Goal: Task Accomplishment & Management: Manage account settings

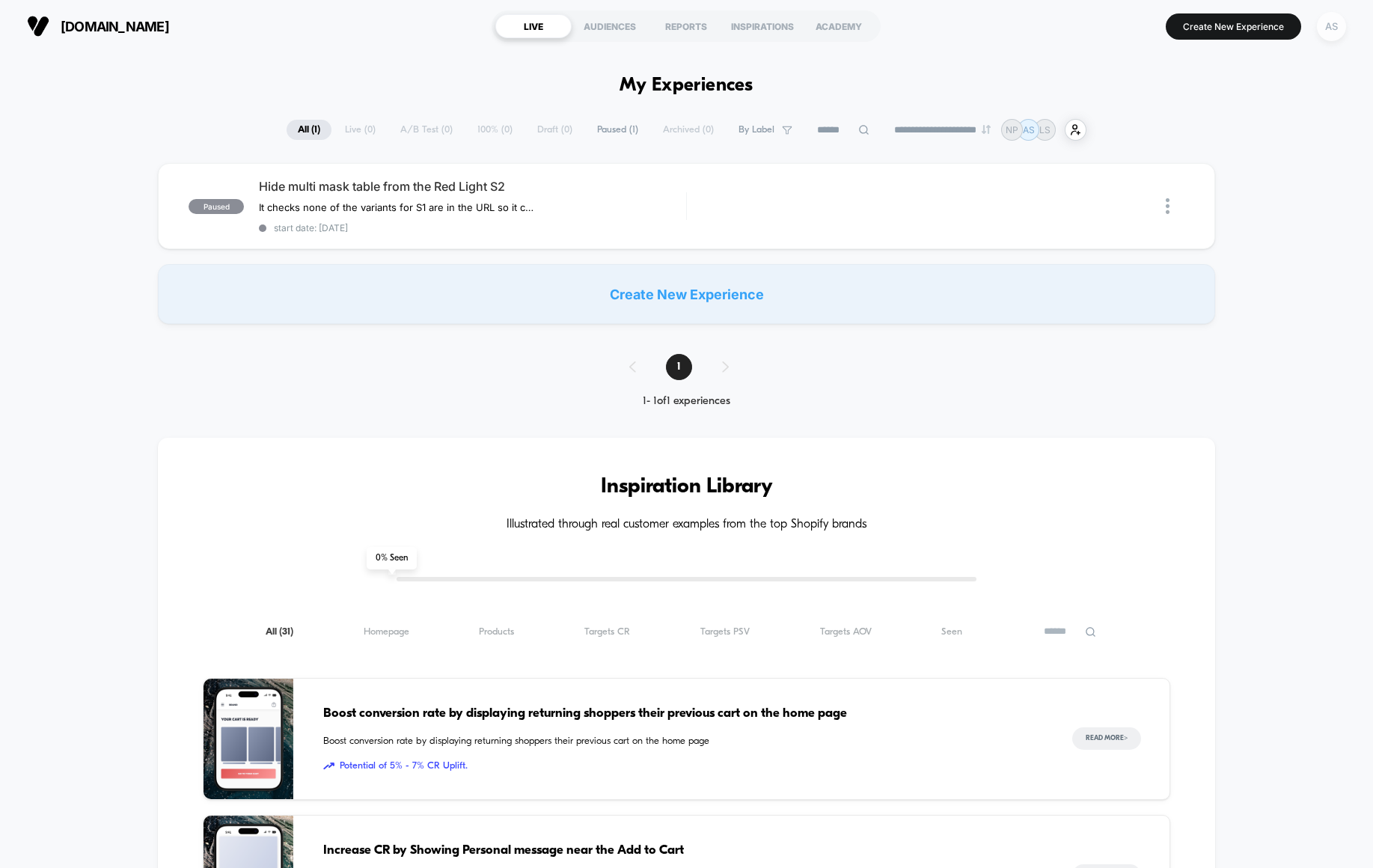
click at [1336, 33] on div "AS" at bounding box center [1331, 27] width 29 height 29
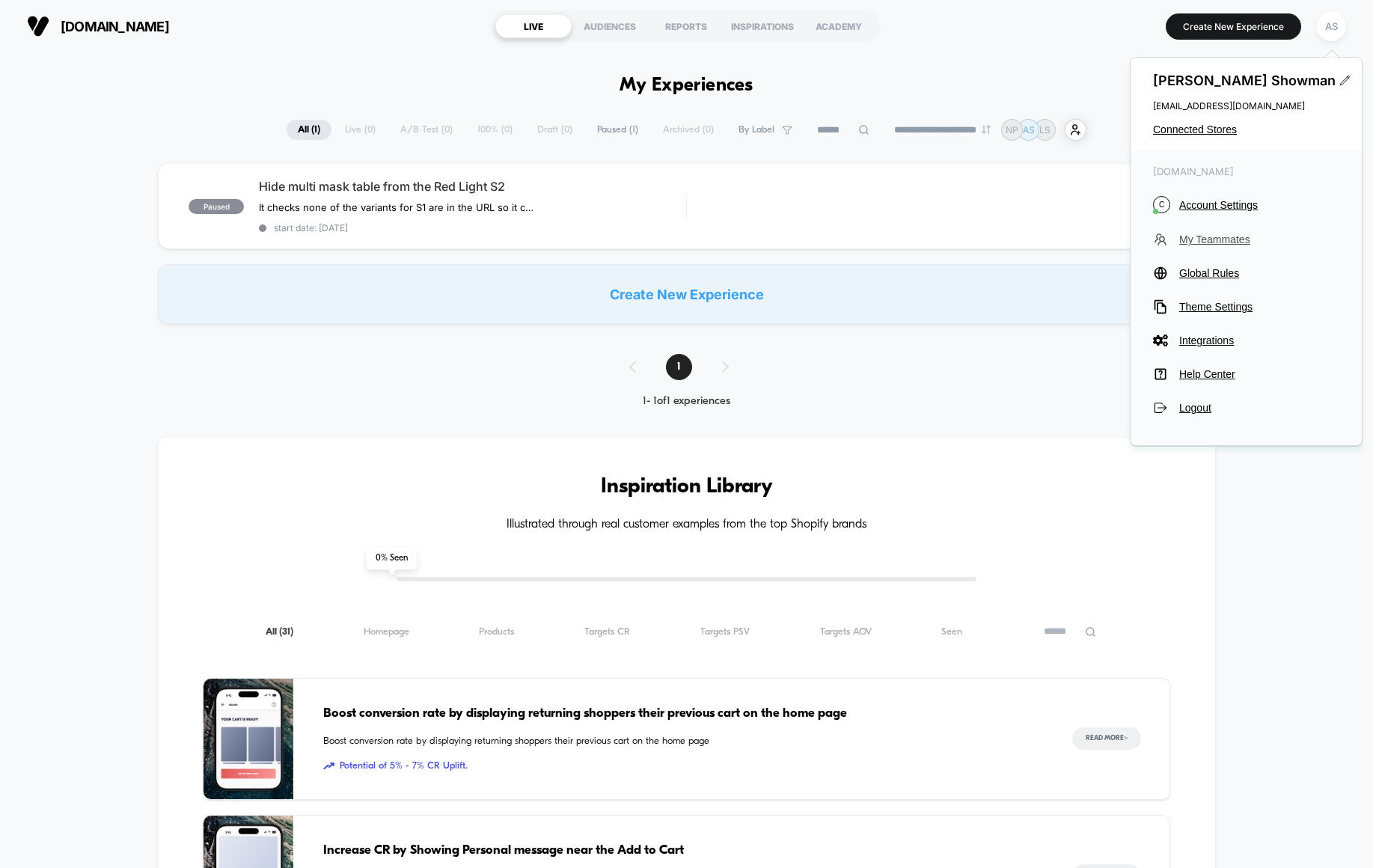
click at [1217, 245] on button "My Teammates" at bounding box center [1246, 239] width 186 height 15
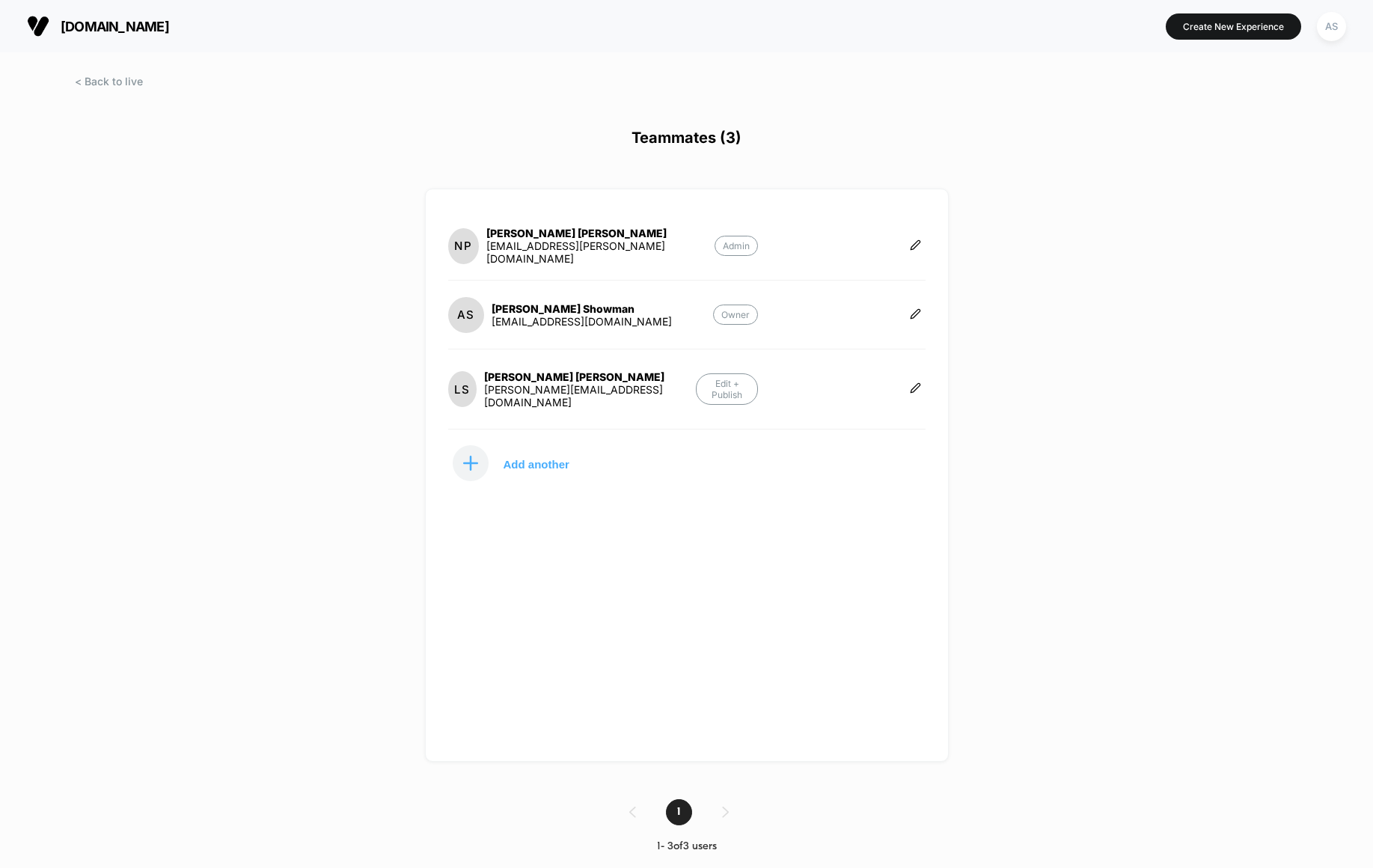
click at [128, 5] on div "[DOMAIN_NAME] Create New Experience AS" at bounding box center [686, 26] width 1373 height 52
click at [106, 82] on span at bounding box center [109, 81] width 68 height 13
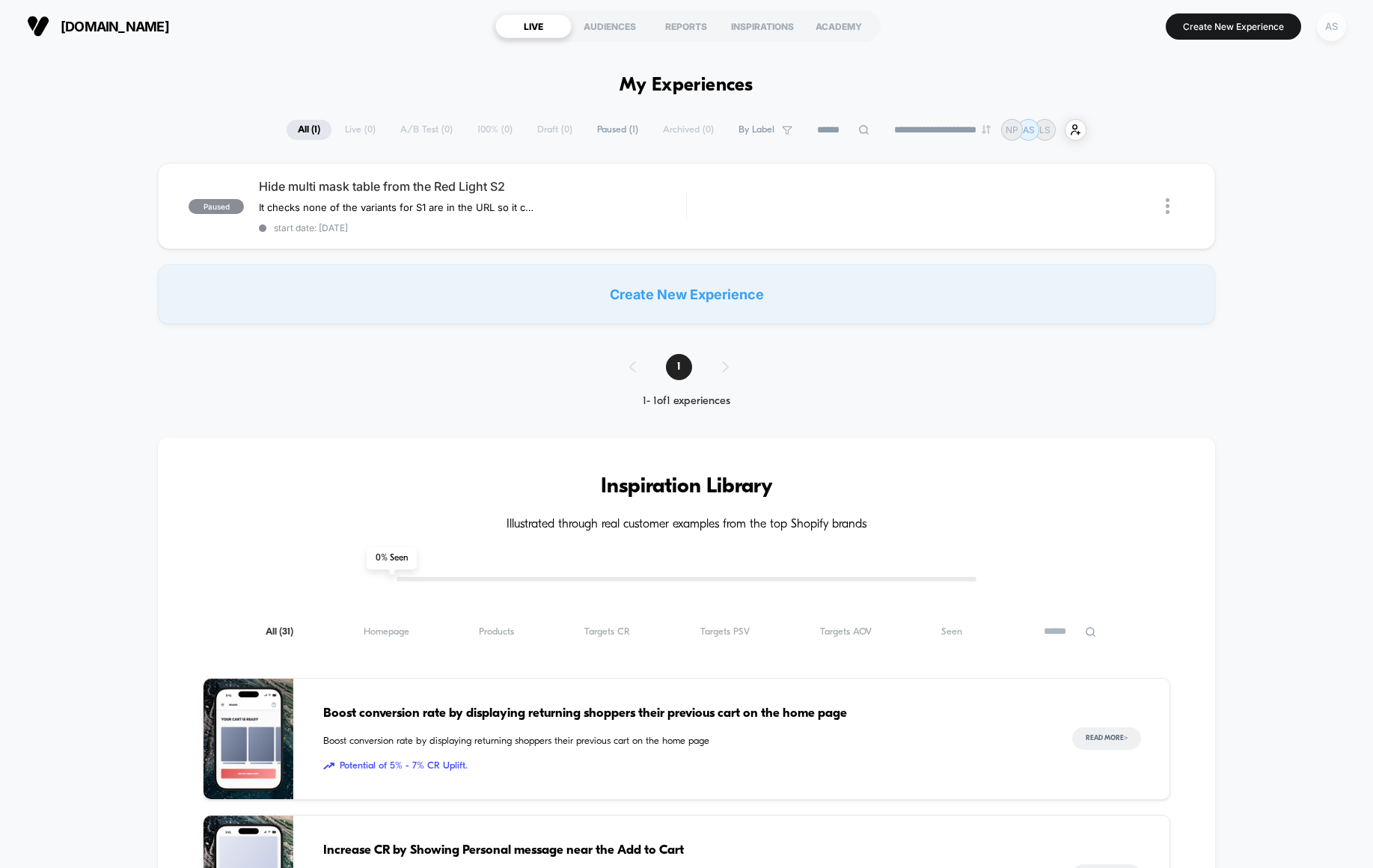
click at [1336, 34] on div "AS" at bounding box center [1331, 27] width 29 height 29
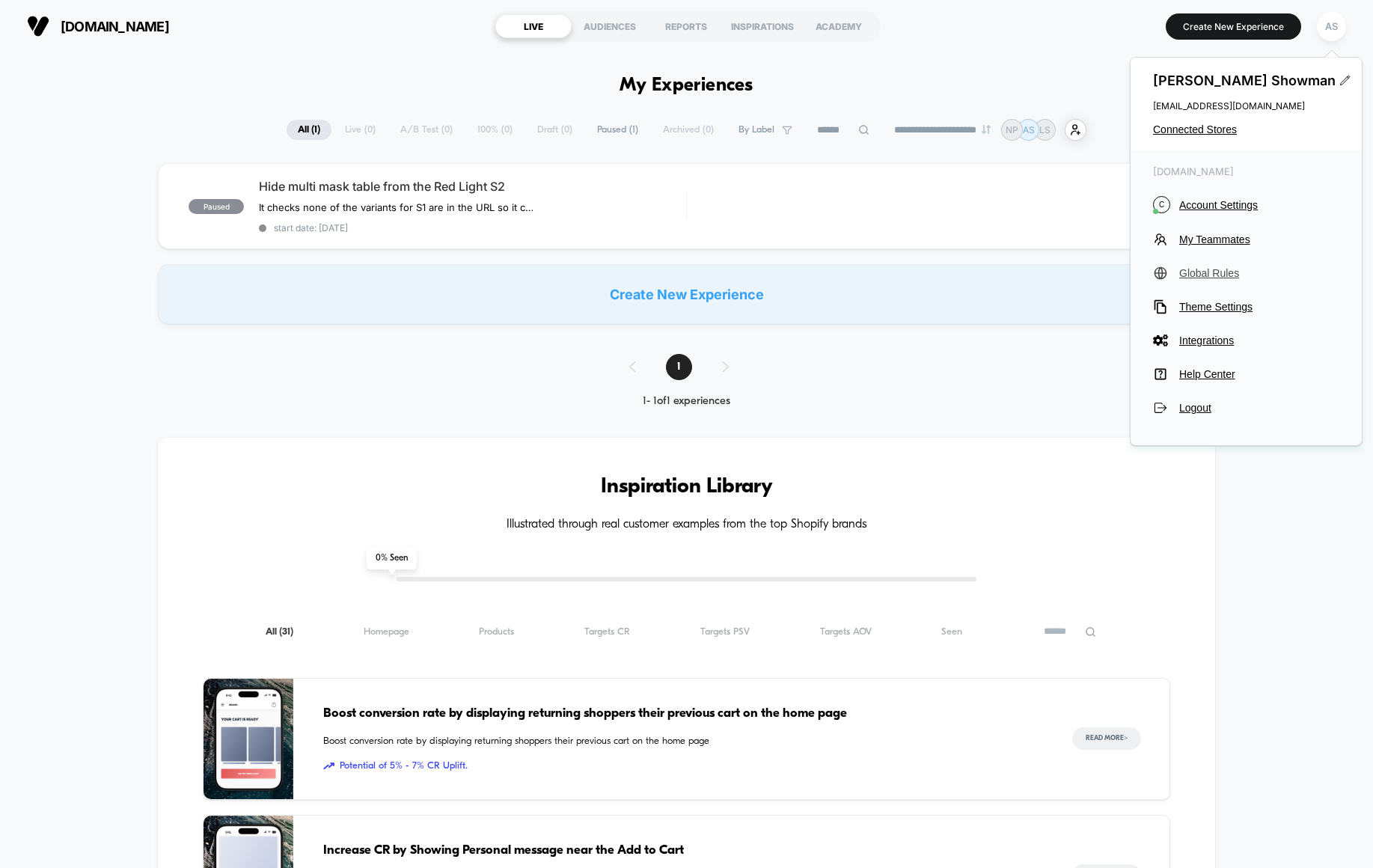
click at [1210, 270] on span "Global Rules" at bounding box center [1259, 273] width 160 height 12
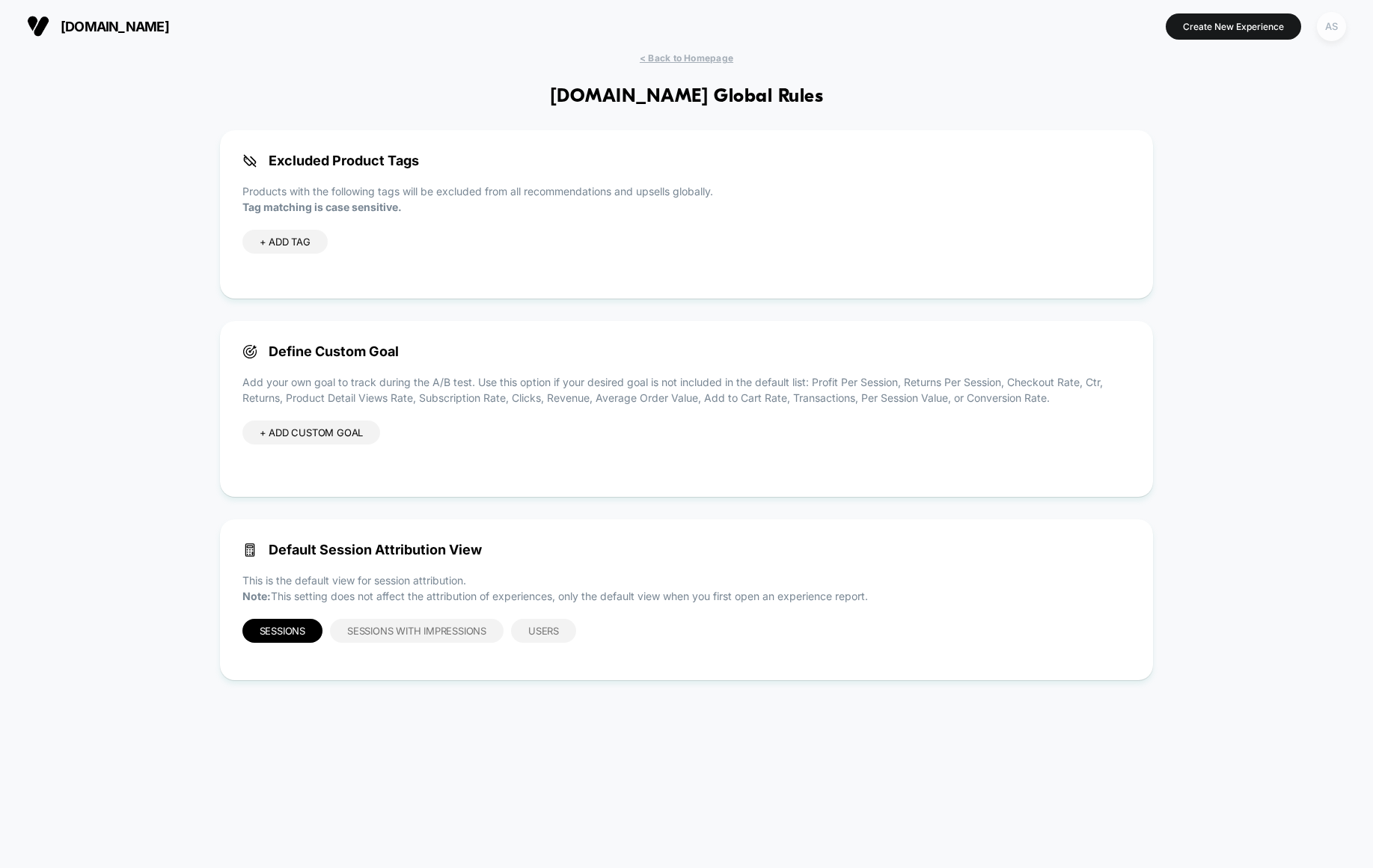
click at [1323, 23] on div "AS" at bounding box center [1331, 27] width 29 height 29
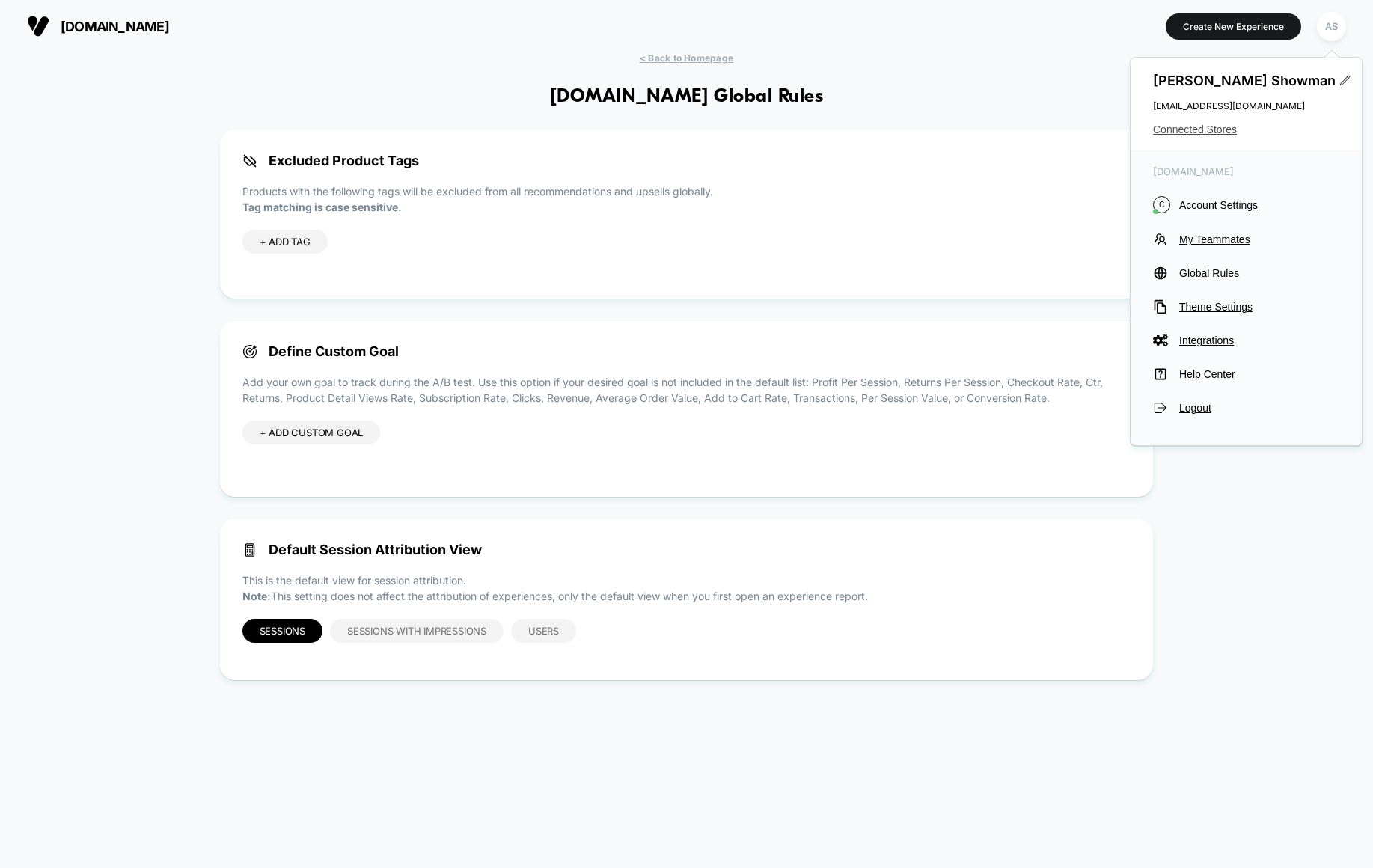
click at [1221, 127] on span "Connected Stores" at bounding box center [1246, 129] width 186 height 12
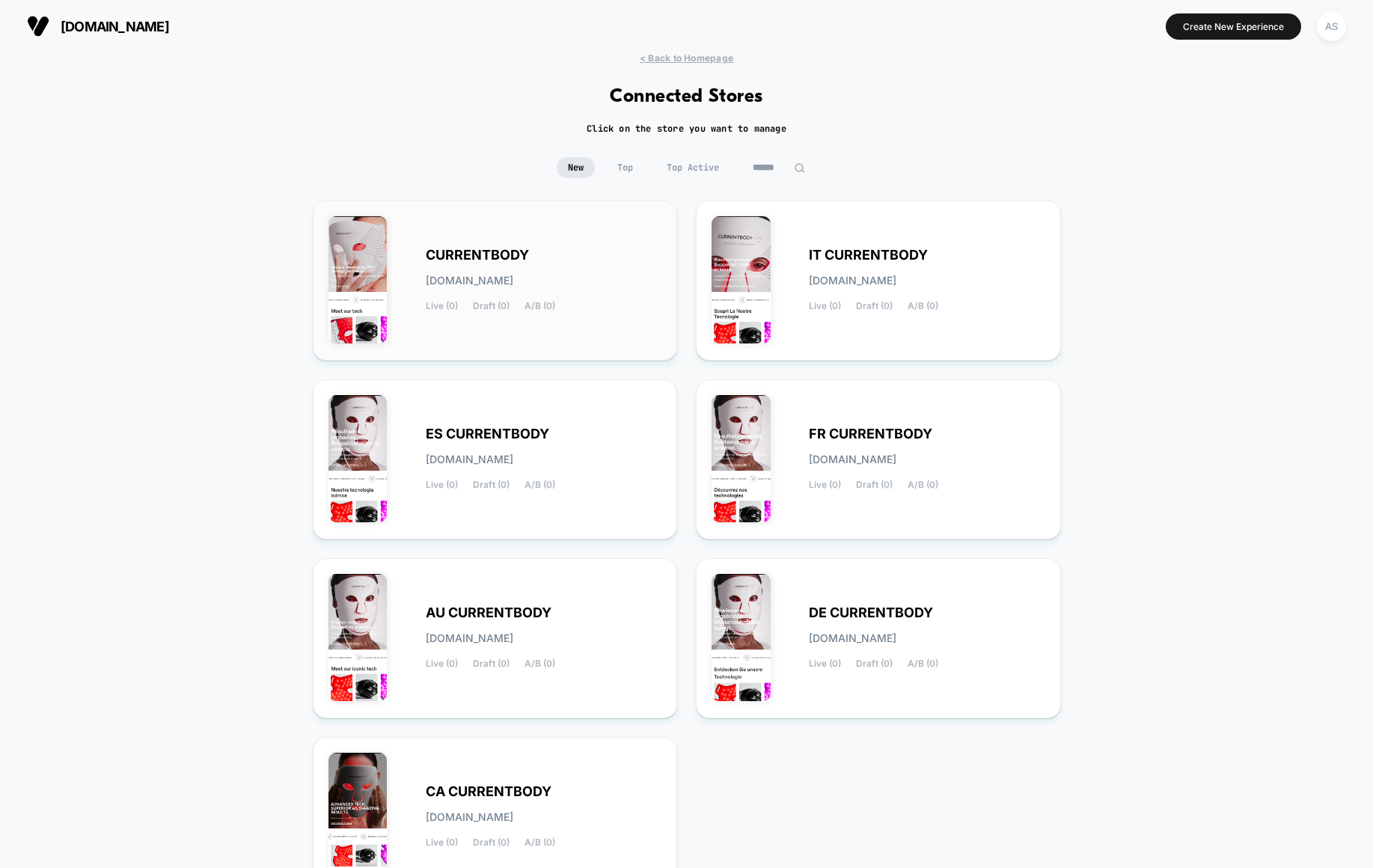
click at [574, 244] on div "CURRENTBODY [DOMAIN_NAME] Live (0) Draft (0) A/B (0)" at bounding box center [495, 280] width 334 height 129
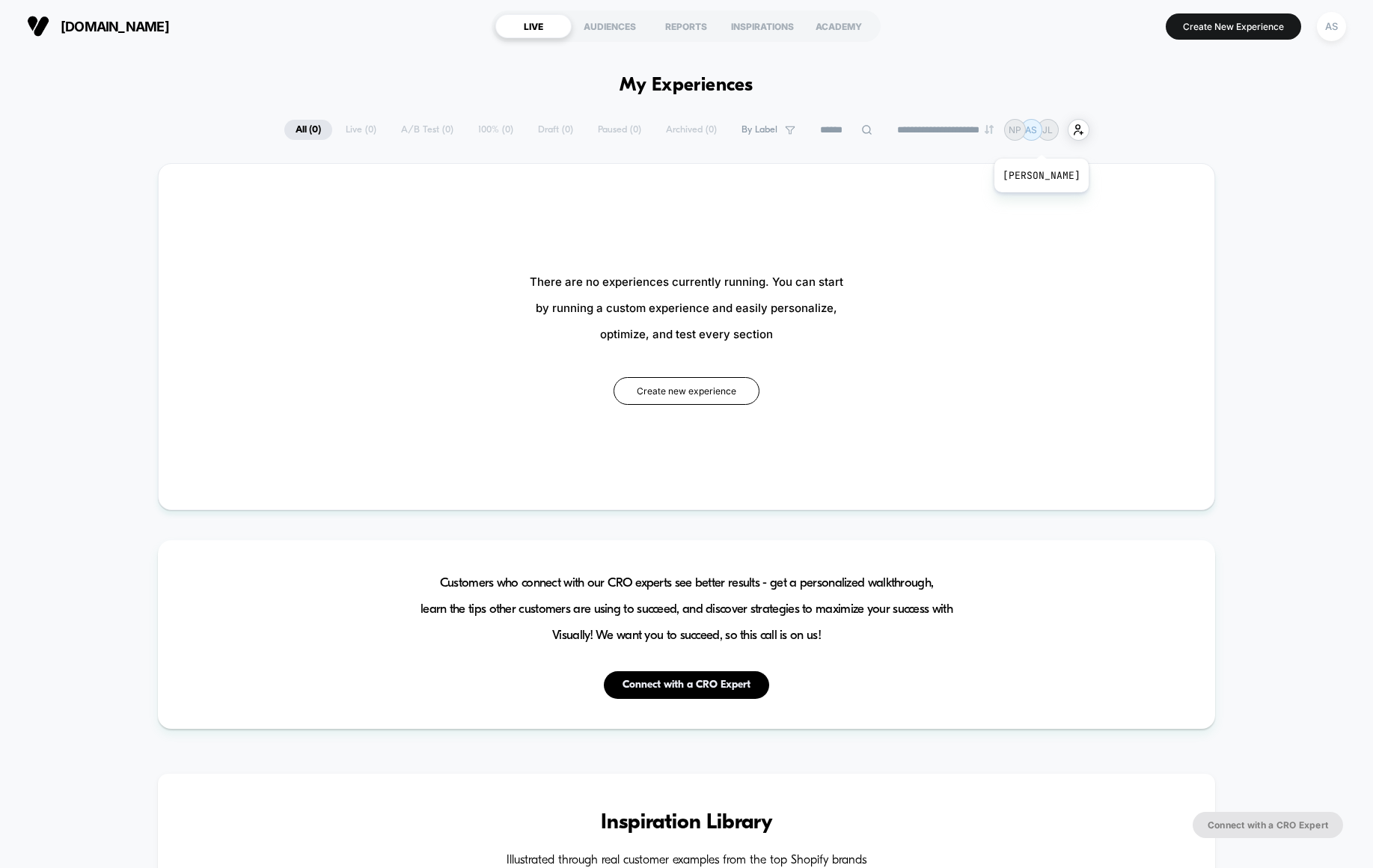
click at [1042, 140] on div "AS [PERSON_NAME]" at bounding box center [1031, 129] width 22 height 22
click at [1037, 131] on p "AS" at bounding box center [1031, 129] width 12 height 11
click at [1331, 21] on div "AS" at bounding box center [1331, 27] width 29 height 29
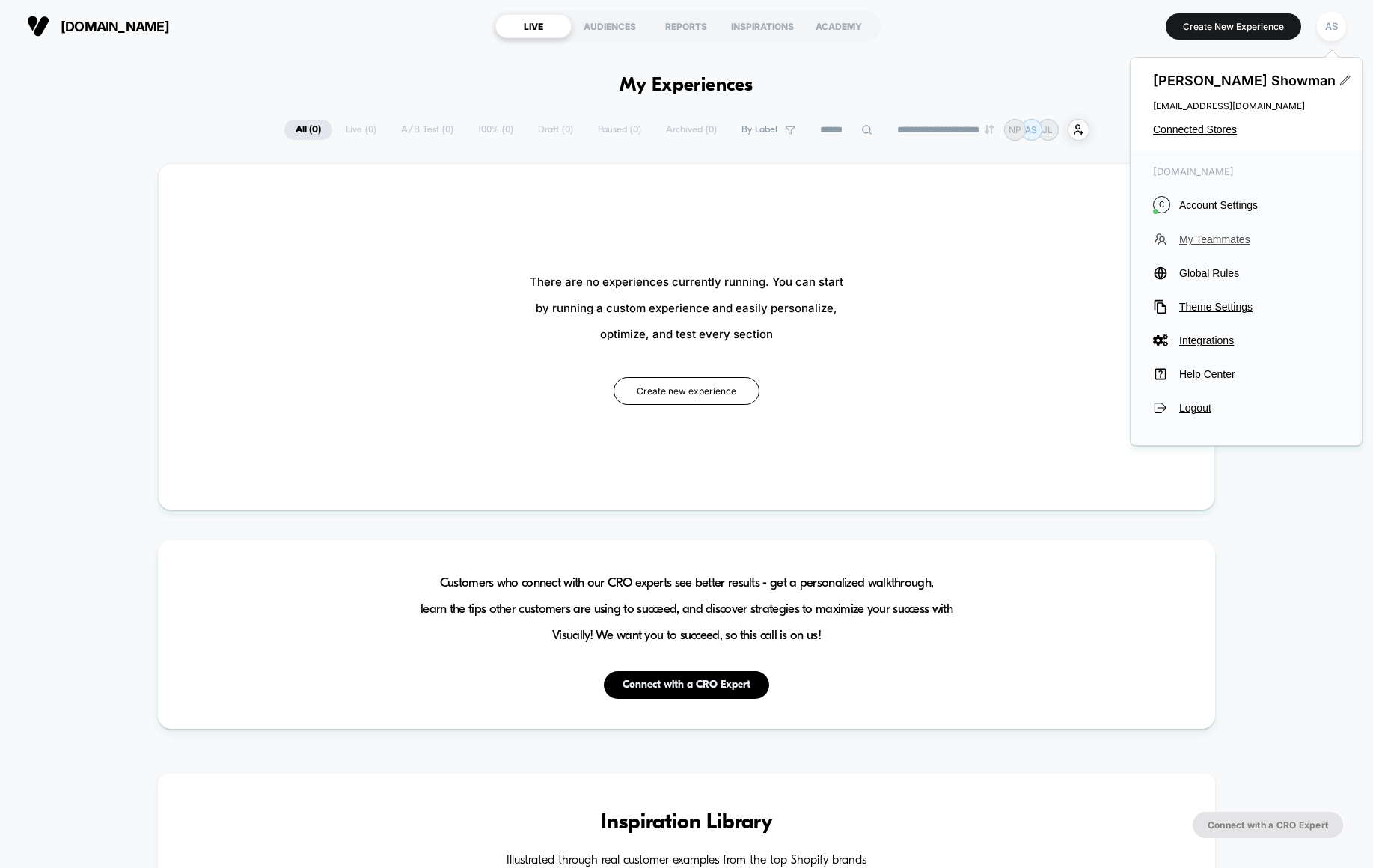
click at [1204, 234] on span "My Teammates" at bounding box center [1259, 239] width 160 height 12
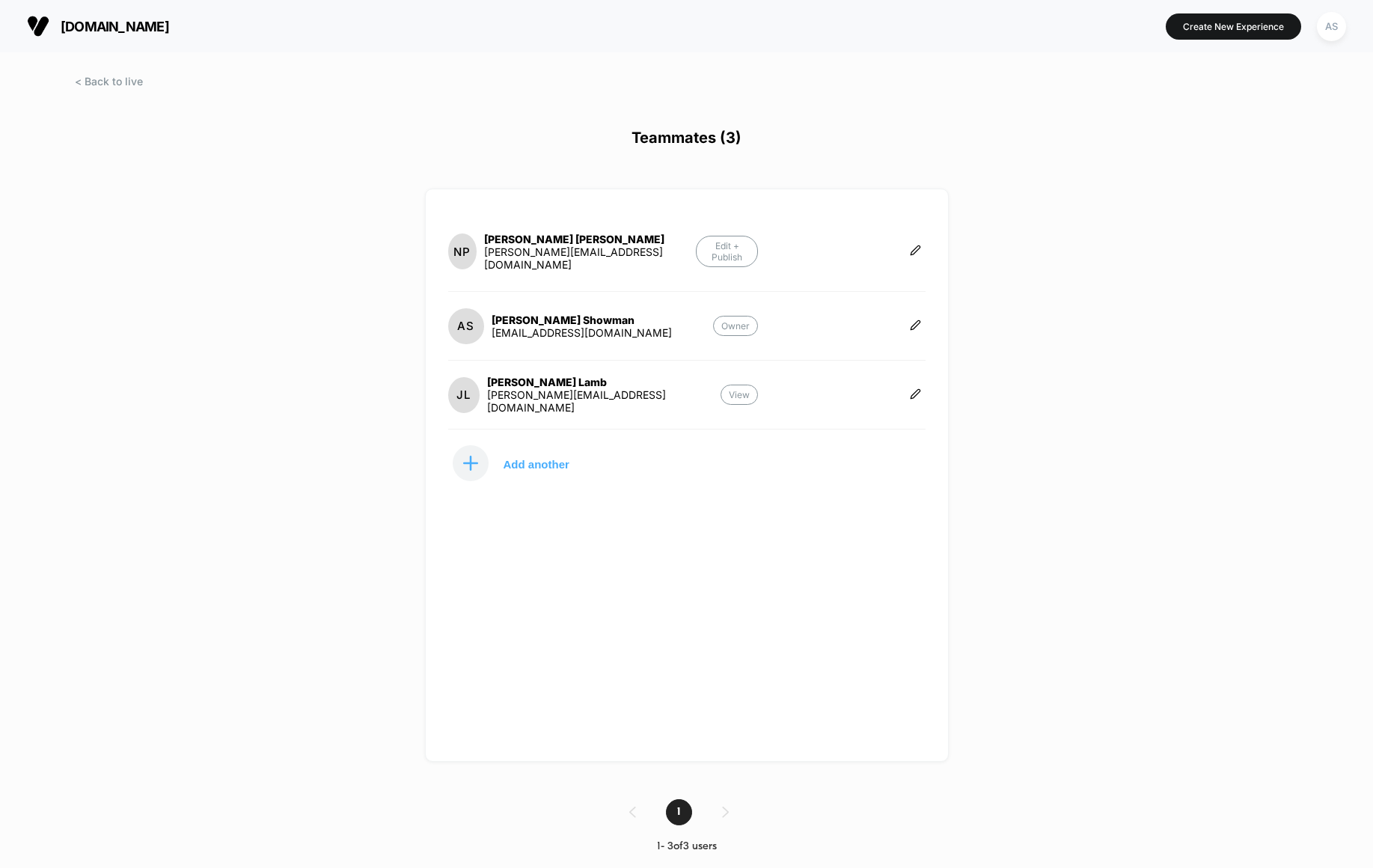
click at [924, 239] on div at bounding box center [915, 251] width 20 height 50
click at [919, 244] on icon at bounding box center [915, 250] width 11 height 11
click at [999, 266] on button "Delete" at bounding box center [989, 261] width 97 height 33
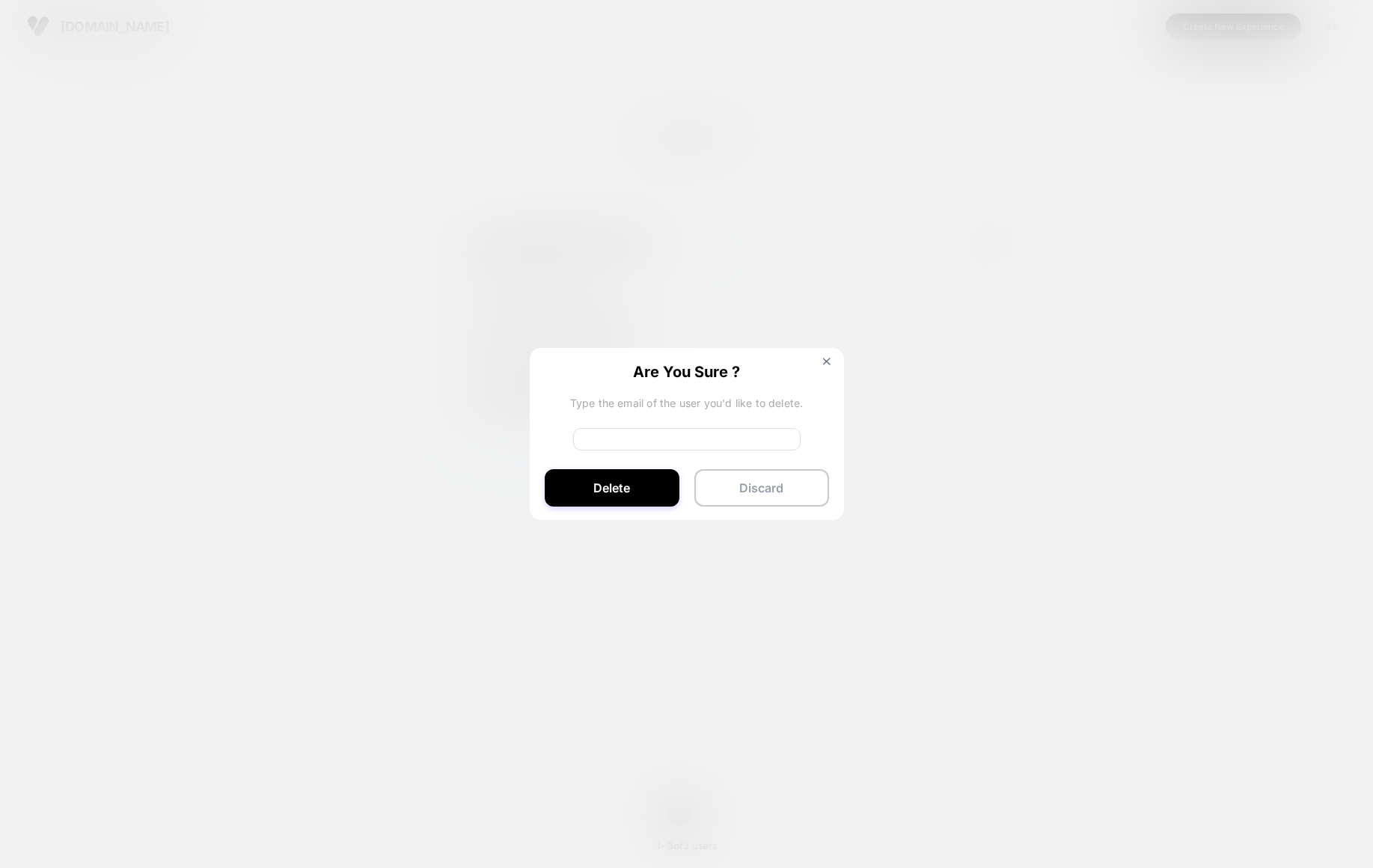
click at [829, 351] on div "Are You Sure ? Type the email of the user you'd like to delete. Delete Discard" at bounding box center [686, 434] width 314 height 173
click at [828, 363] on img at bounding box center [827, 361] width 7 height 7
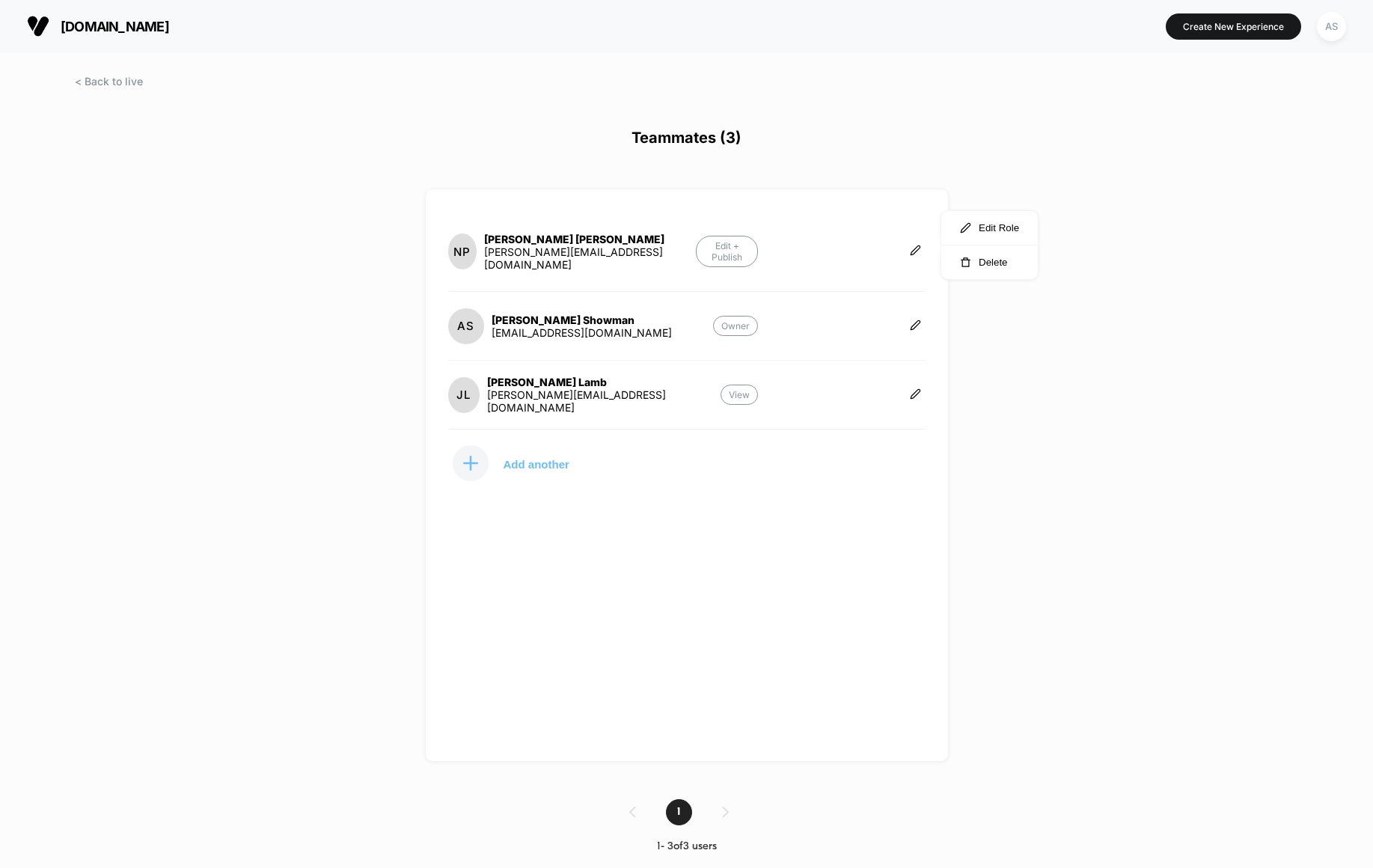
click at [542, 445] on button "Add another" at bounding box center [523, 463] width 150 height 37
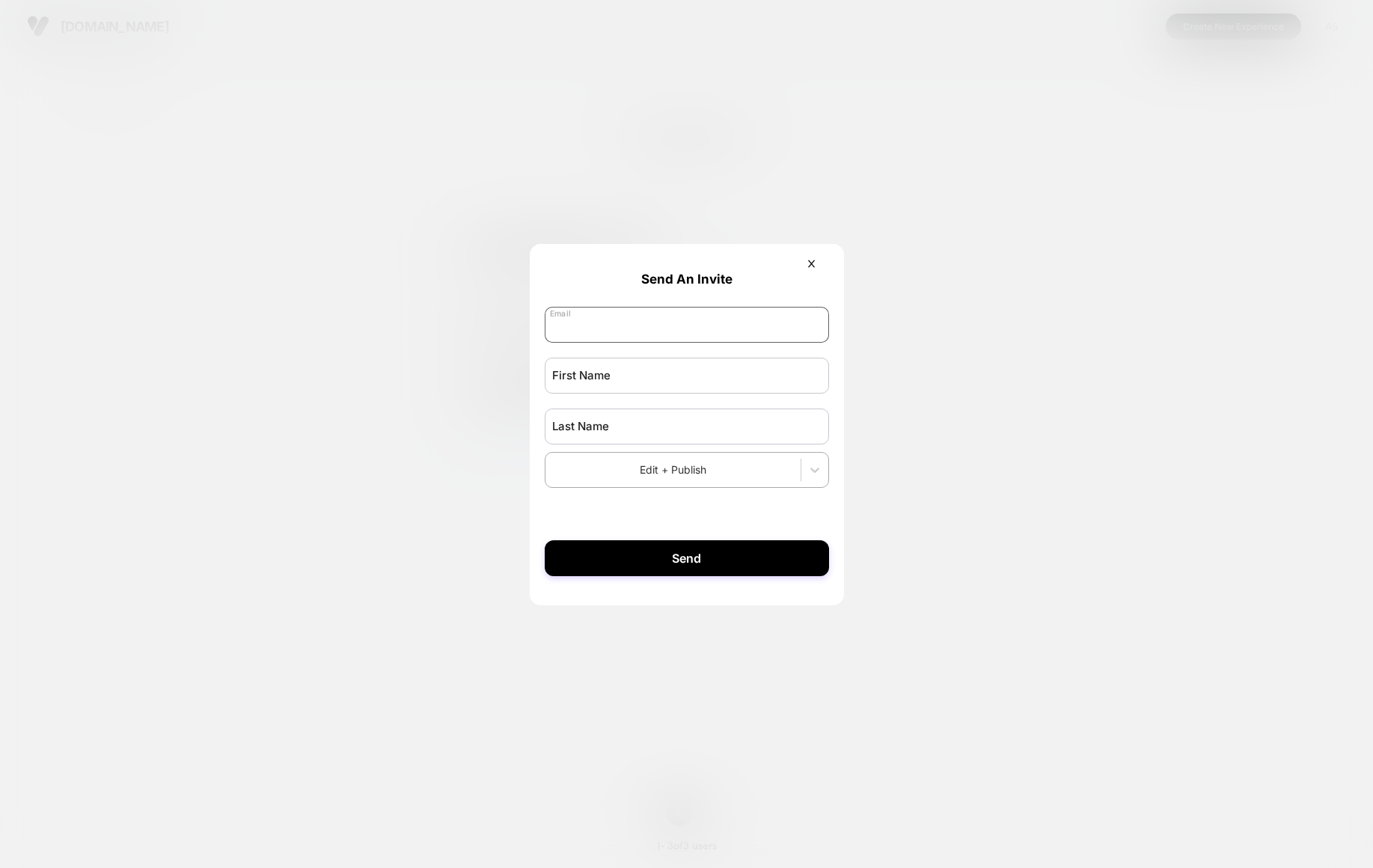
click at [611, 313] on input "email" at bounding box center [686, 325] width 284 height 36
paste input "**********"
type input "**********"
click at [603, 385] on input "text" at bounding box center [686, 375] width 284 height 36
type input "****"
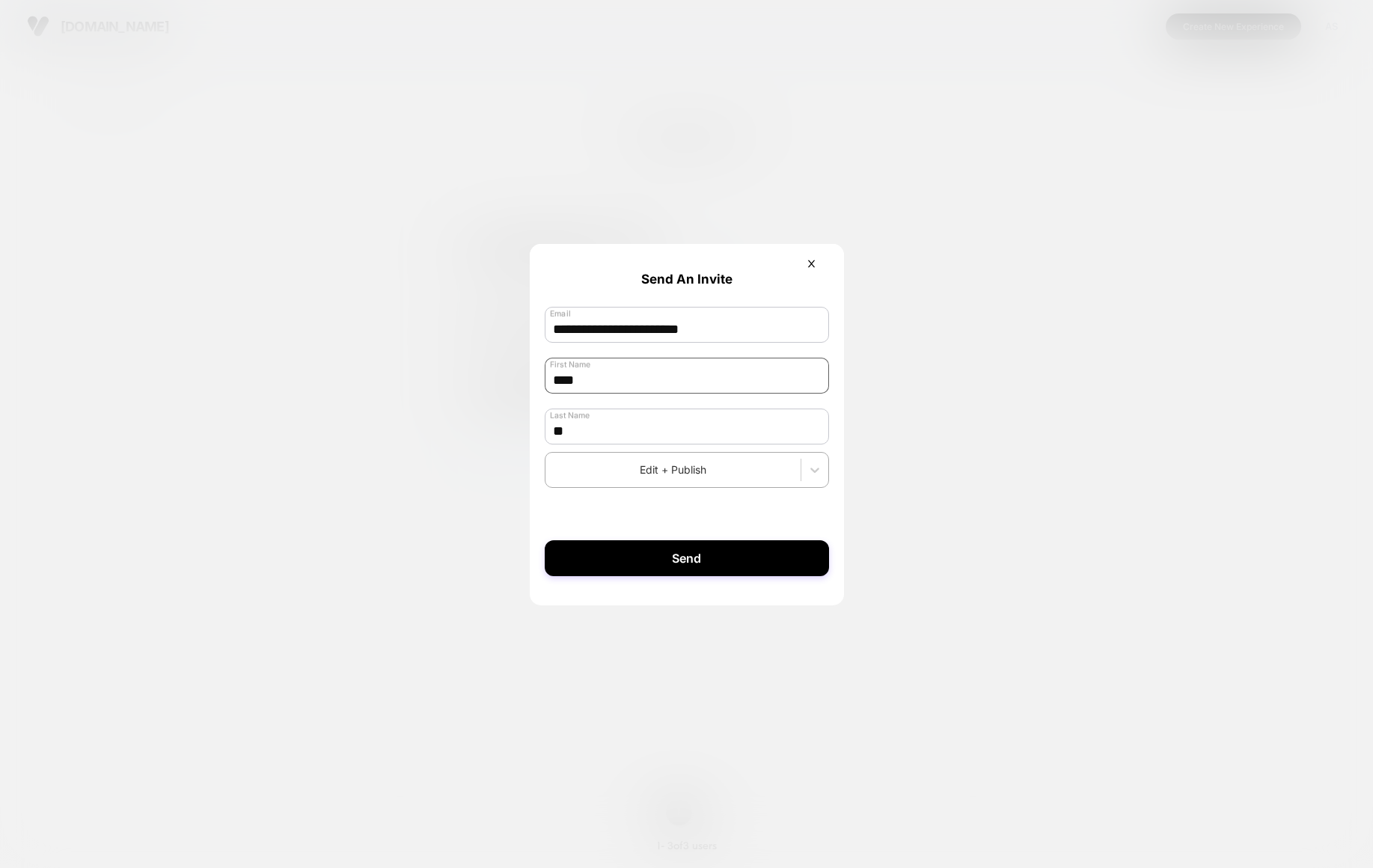
type input "******"
click at [635, 567] on button "Send" at bounding box center [686, 558] width 284 height 36
